Goal: Share content

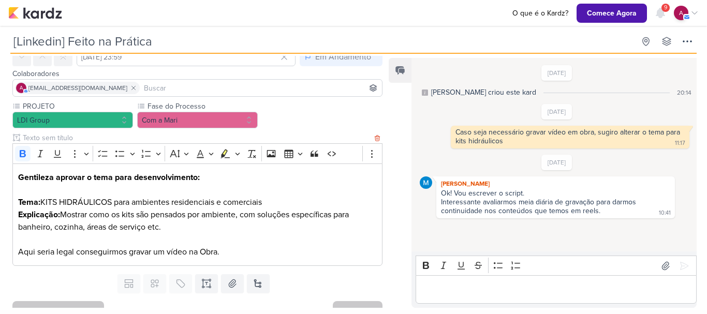
scroll to position [66, 0]
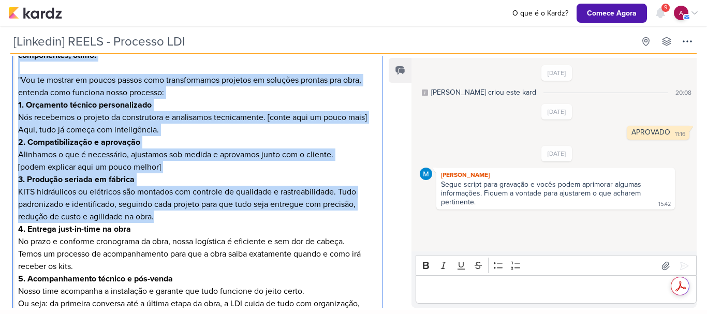
scroll to position [428, 0]
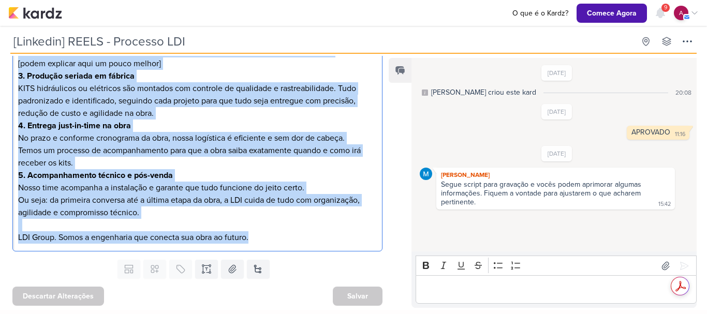
drag, startPoint x: 18, startPoint y: 185, endPoint x: 266, endPoint y: 235, distance: 253.7
click at [266, 235] on div "ENGENHEIRO OLHANDO PARA A CÂMERA (ideal que ele ele esteja com o fundo para a f…" at bounding box center [197, 82] width 370 height 339
copy div "ENGENHEIRO OLHANDO PARA A CÂMERA (ideal que ele ele esteja com o fundo para a f…"
